Goal: Transaction & Acquisition: Download file/media

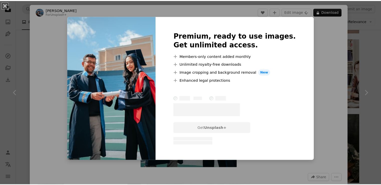
scroll to position [322, 0]
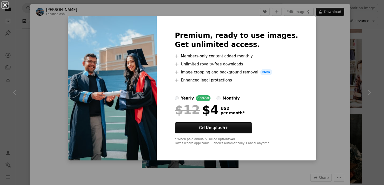
click at [355, 63] on div "An X shape Premium, ready to use images. Get unlimited access. A plus sign Memb…" at bounding box center [192, 92] width 384 height 185
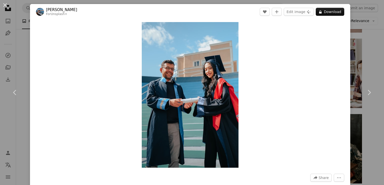
click at [353, 16] on div "An X shape Chevron left Chevron right [PERSON_NAME] For Unsplash+ A heart A plu…" at bounding box center [192, 92] width 384 height 185
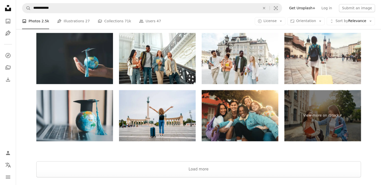
scroll to position [741, 0]
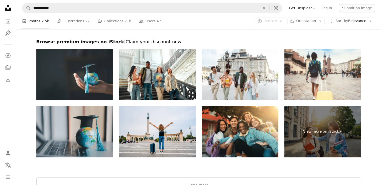
click at [98, 138] on img at bounding box center [74, 131] width 77 height 51
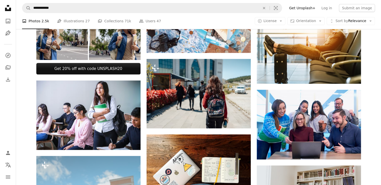
scroll to position [0, 0]
